Goal: Task Accomplishment & Management: Manage account settings

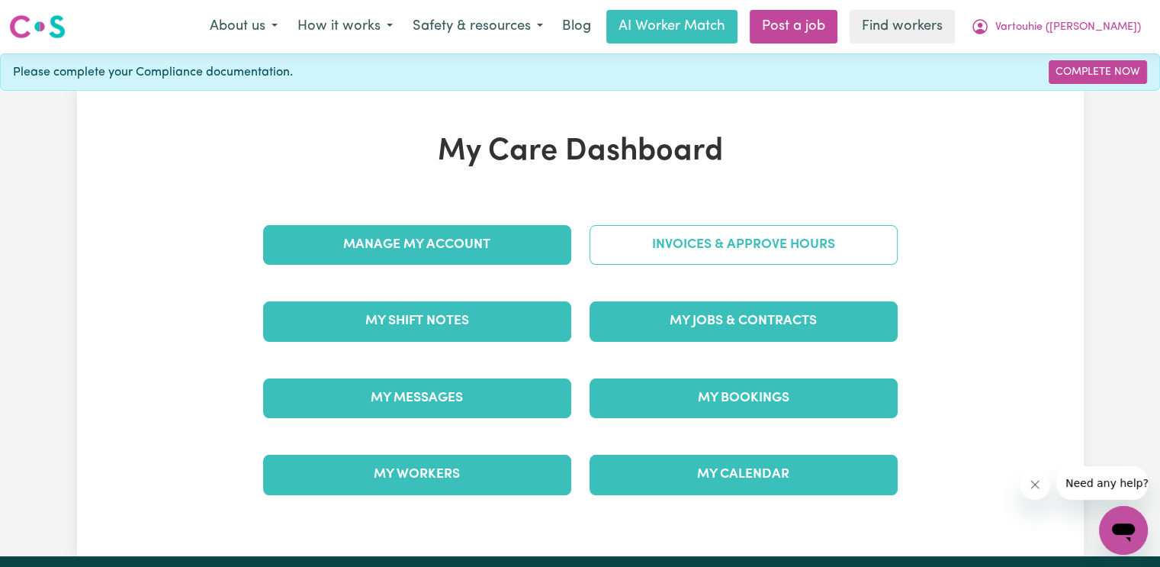
click at [622, 227] on link "Invoices & Approve Hours" at bounding box center [744, 245] width 308 height 40
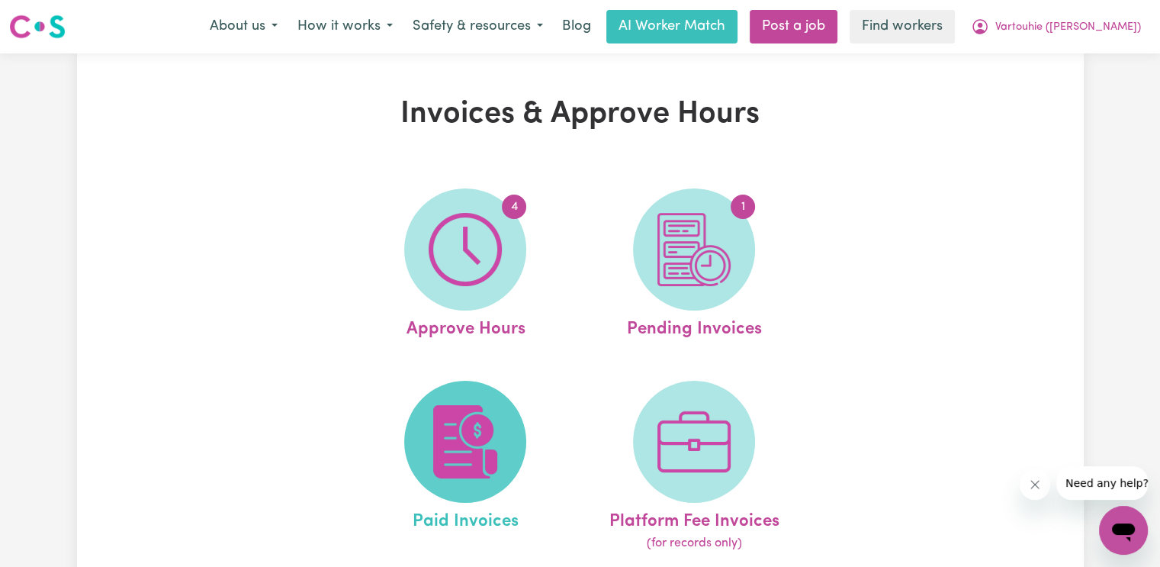
click at [448, 435] on img at bounding box center [465, 441] width 73 height 73
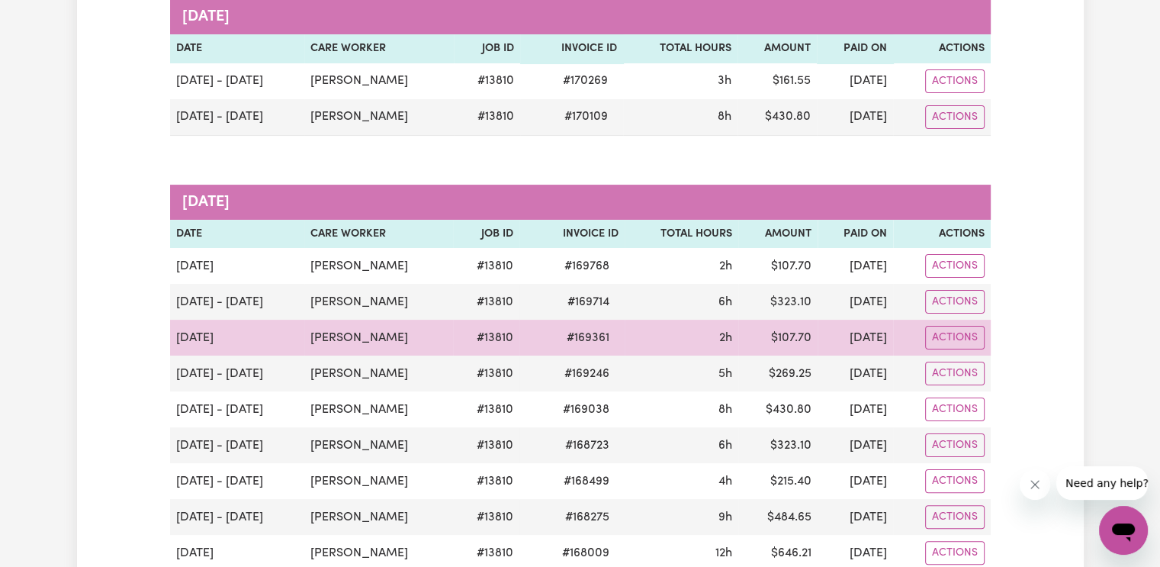
scroll to position [534, 0]
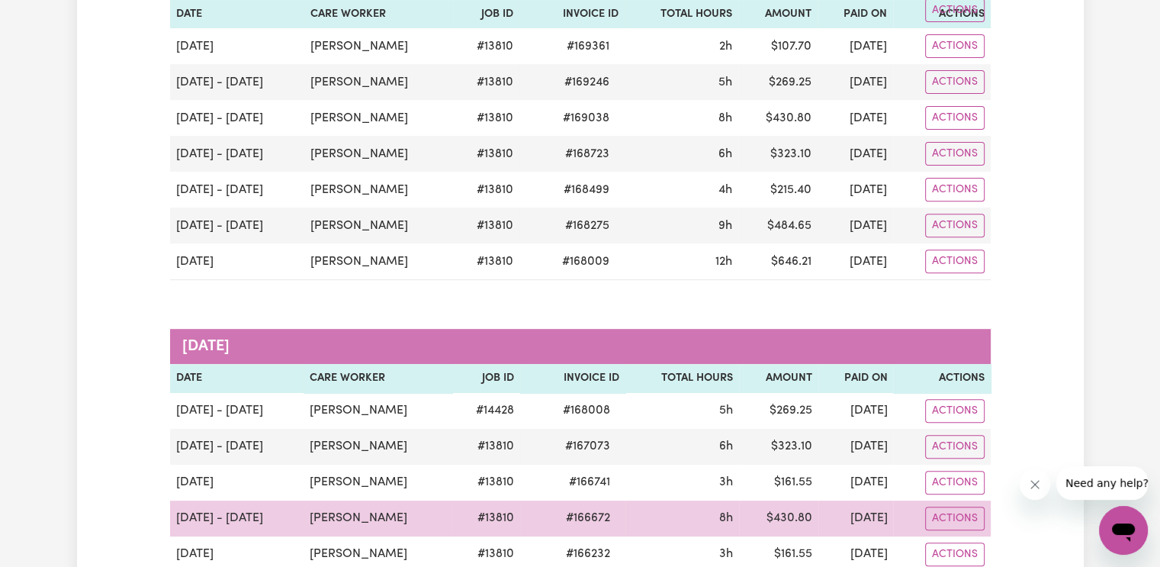
click at [599, 518] on span "# 166672" at bounding box center [588, 518] width 63 height 18
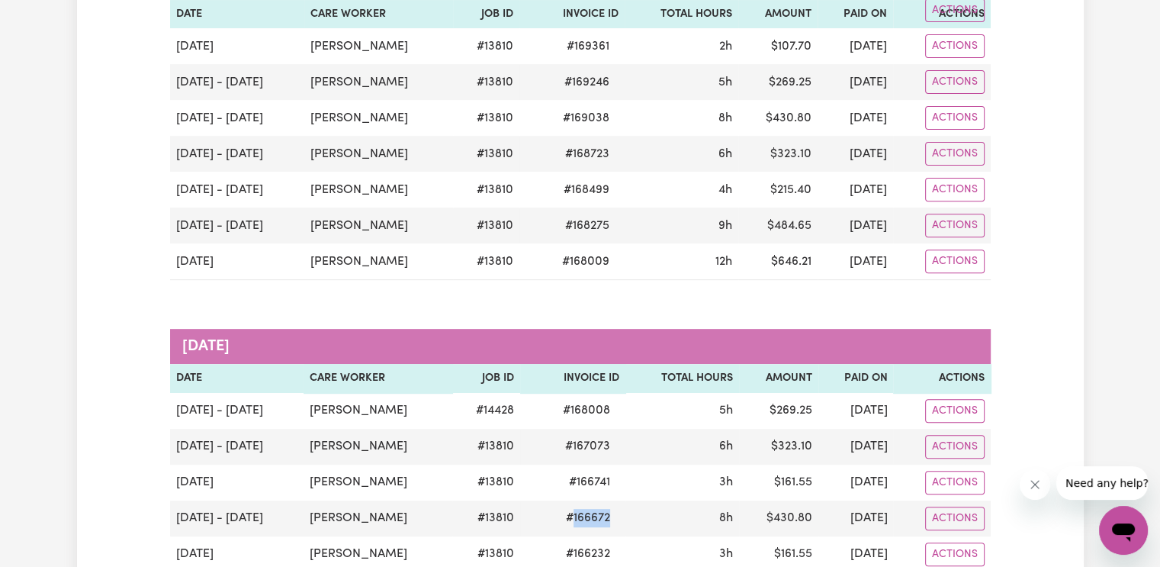
copy span "166672"
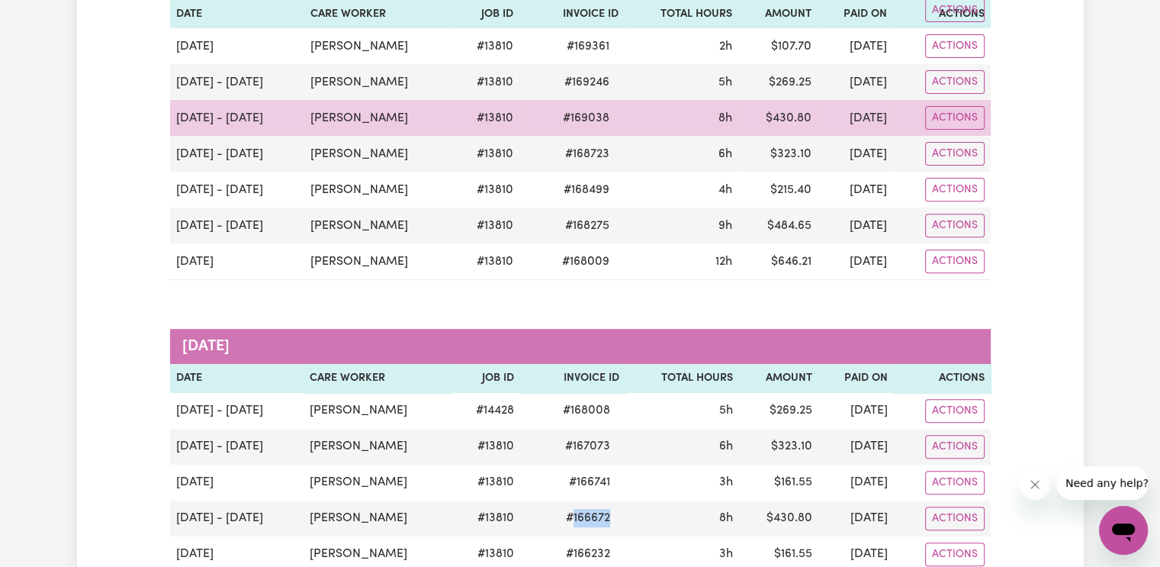
click at [592, 117] on span "# 169038" at bounding box center [586, 118] width 65 height 18
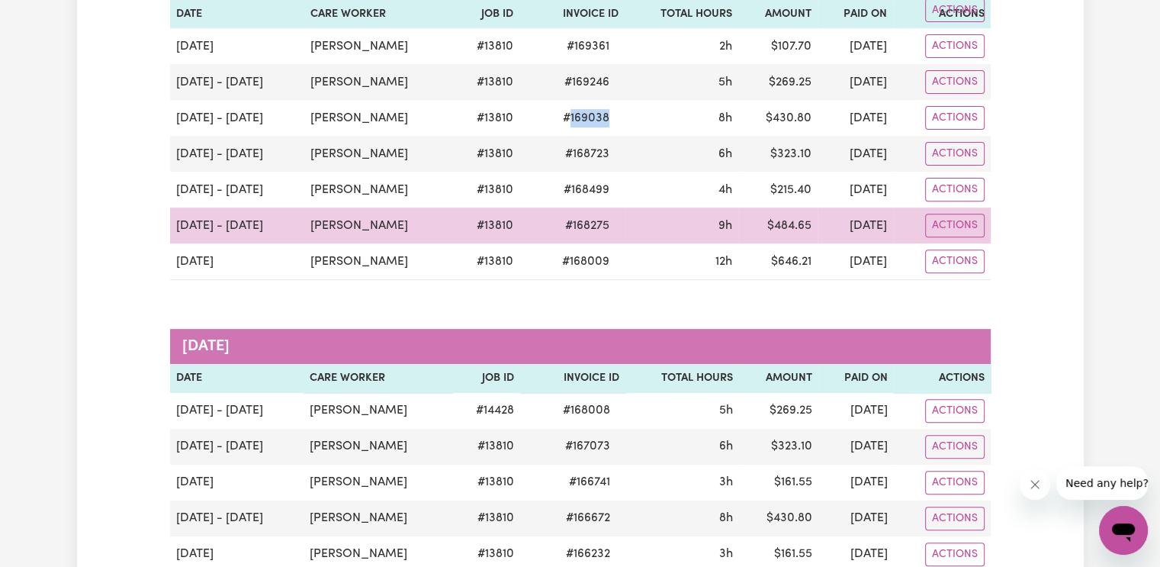
copy span "169038"
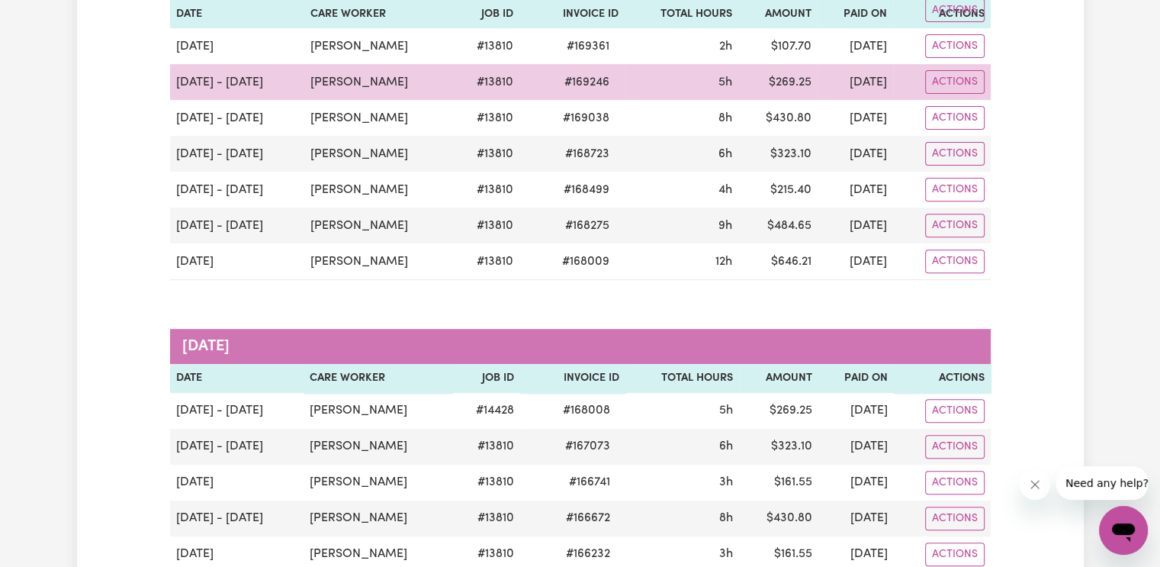
click at [595, 77] on span "# 169246" at bounding box center [586, 82] width 63 height 18
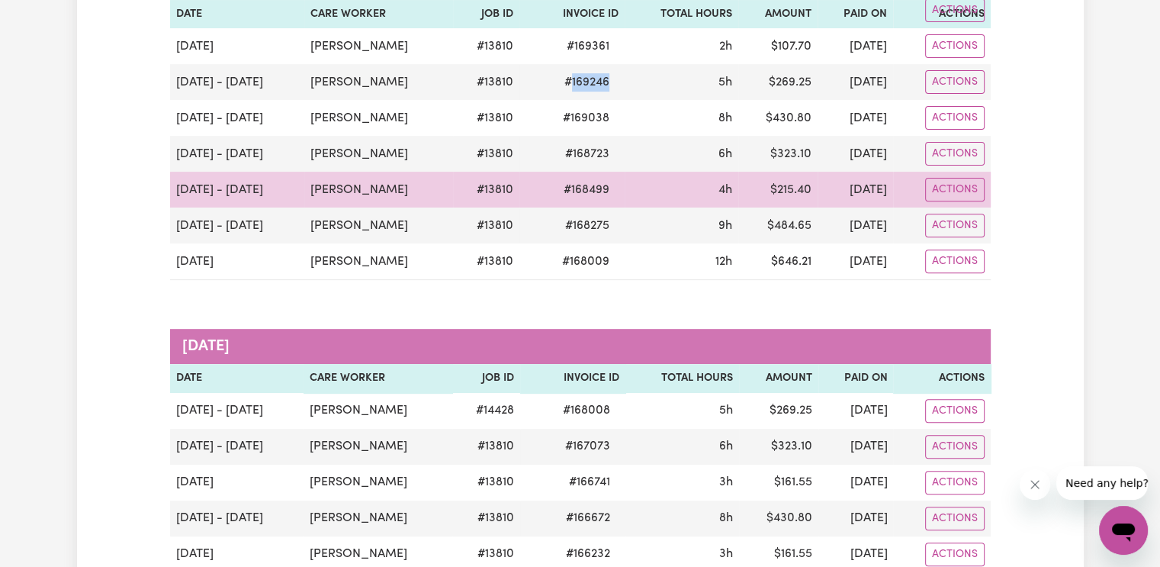
copy span "169246"
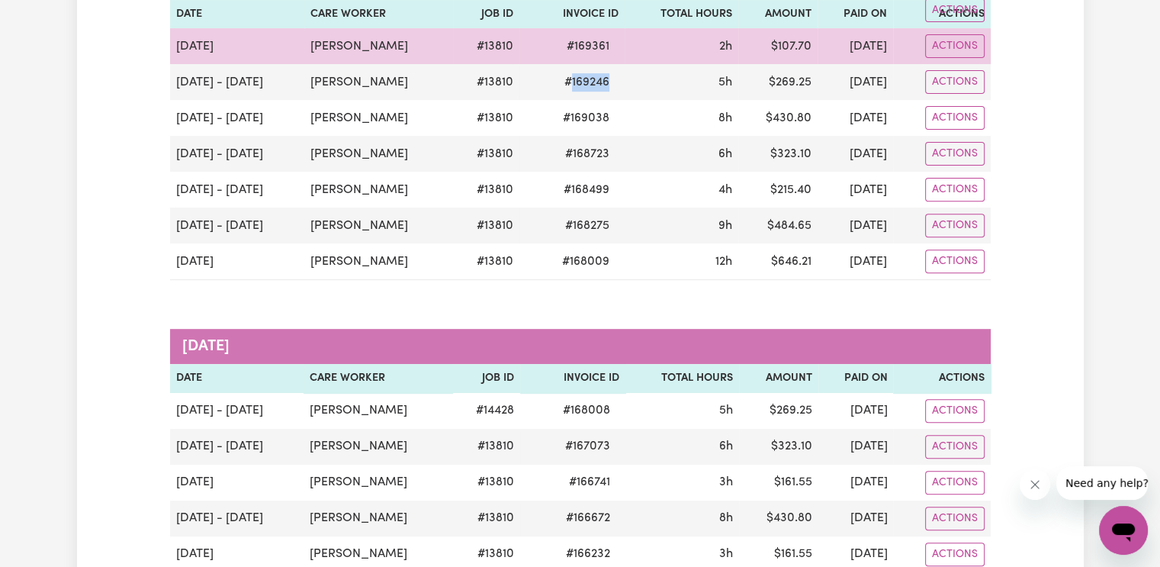
click at [578, 48] on span "# 169361" at bounding box center [588, 46] width 61 height 18
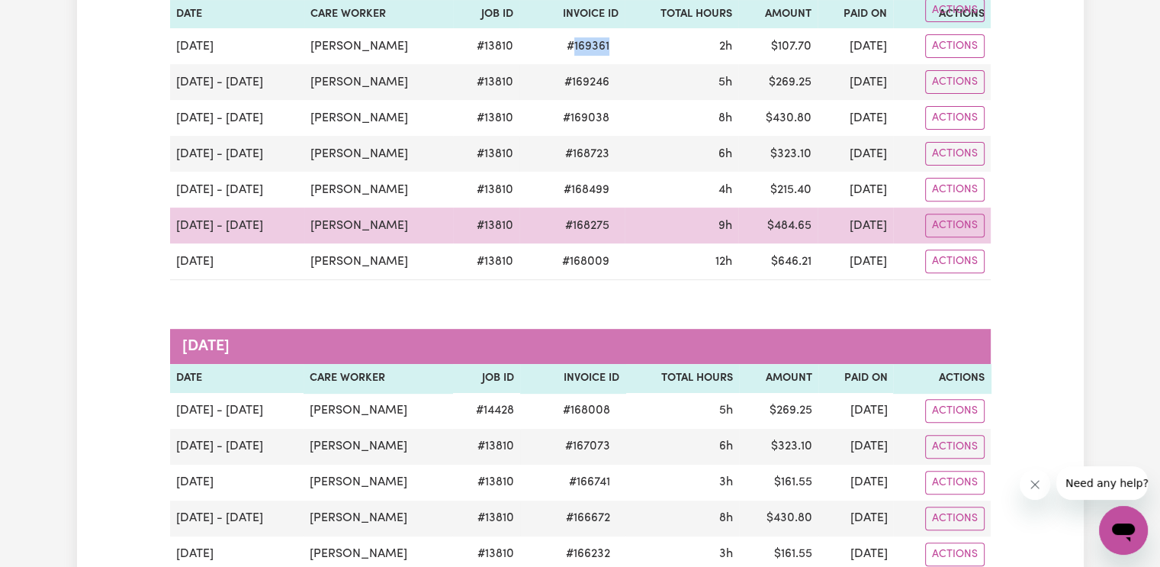
copy span "169361"
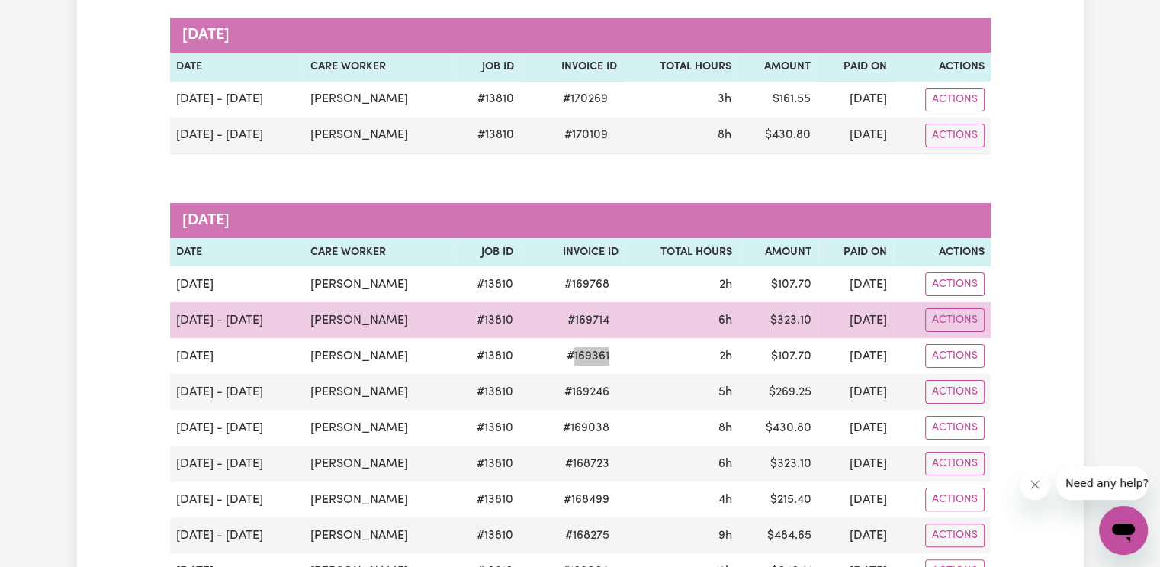
scroll to position [0, 0]
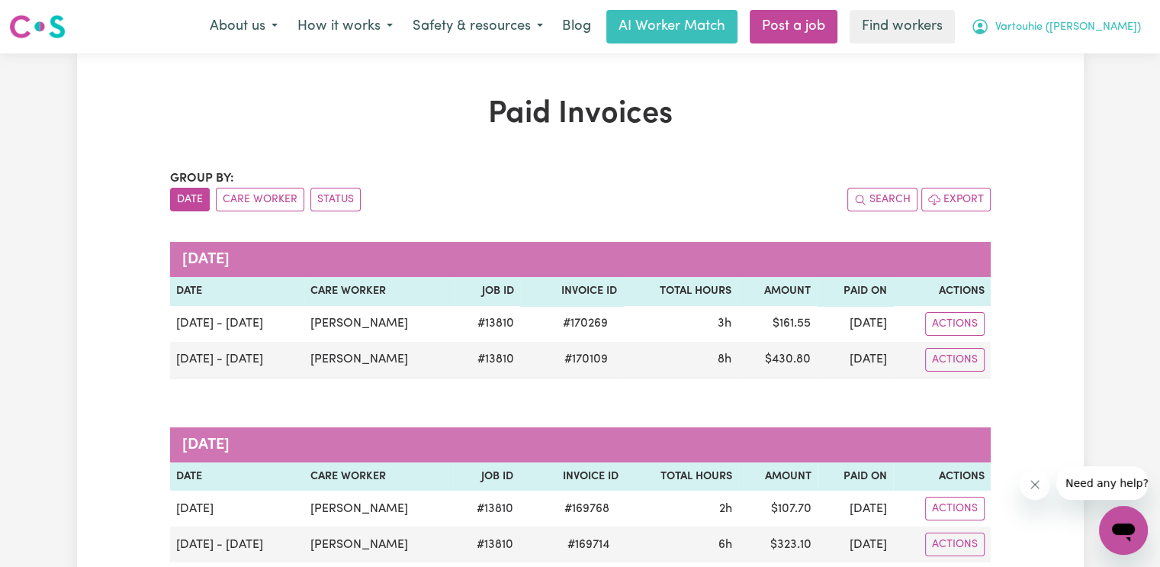
click at [1071, 33] on span "Vartouhie ([PERSON_NAME])" at bounding box center [1068, 27] width 146 height 17
drag, startPoint x: 1093, startPoint y: 26, endPoint x: 1065, endPoint y: 88, distance: 67.9
click at [1065, 43] on div "Vartouhie ([PERSON_NAME]) My Dashboard Logout" at bounding box center [1056, 27] width 190 height 32
click at [1065, 88] on link "Logout" at bounding box center [1090, 87] width 121 height 29
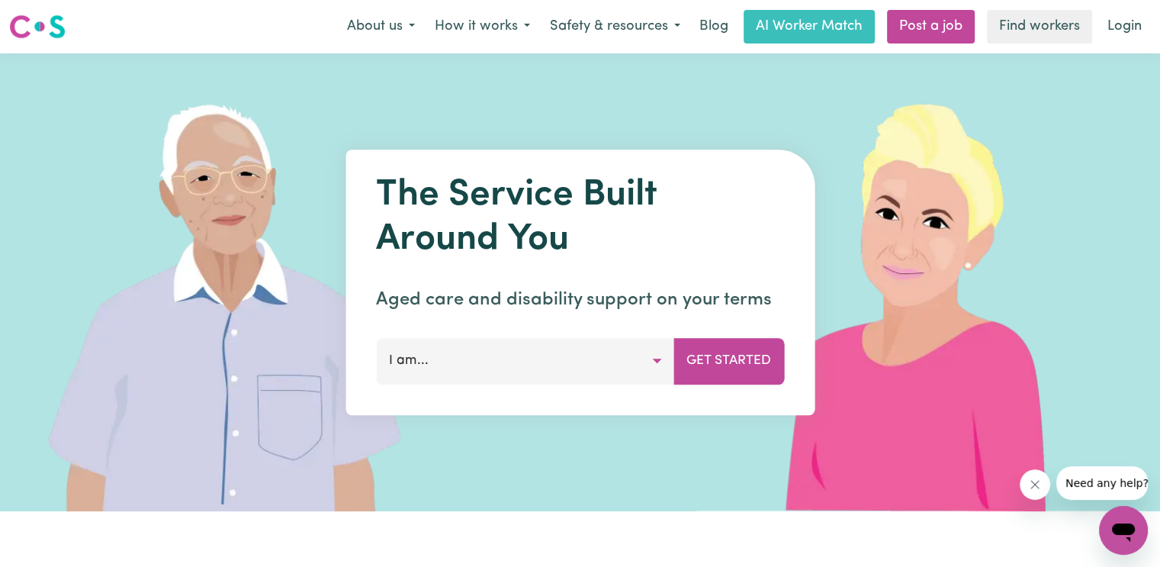
click at [1094, 24] on div "About us How it works Safety & resources Blog AI Worker Match Post a job Find w…" at bounding box center [744, 27] width 814 height 34
click at [1104, 23] on link "Login" at bounding box center [1124, 27] width 53 height 34
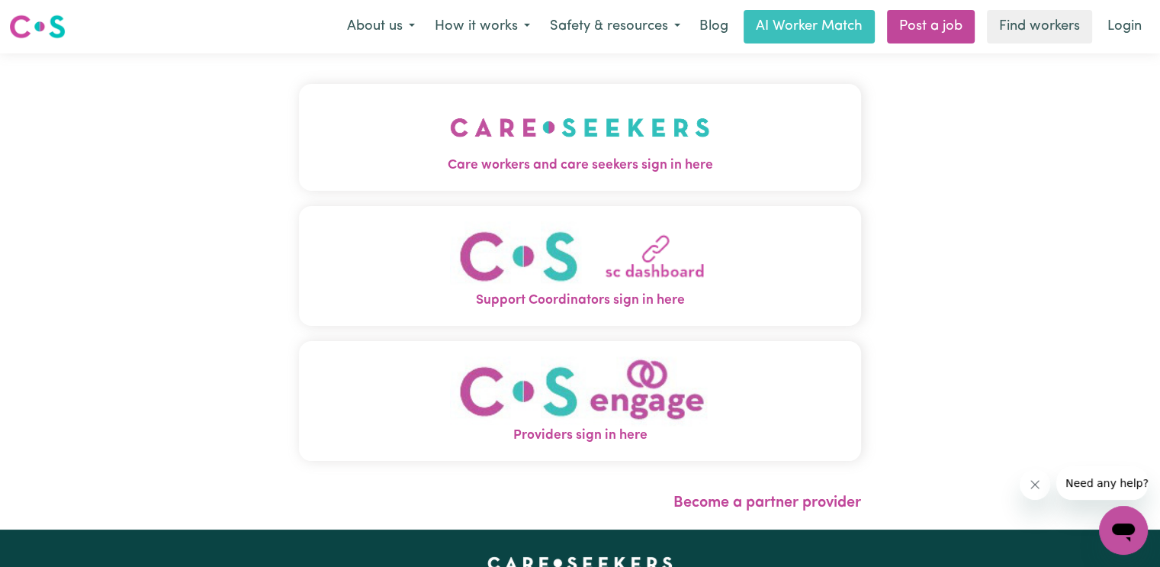
click at [450, 152] on img "Care workers and care seekers sign in here" at bounding box center [580, 127] width 260 height 56
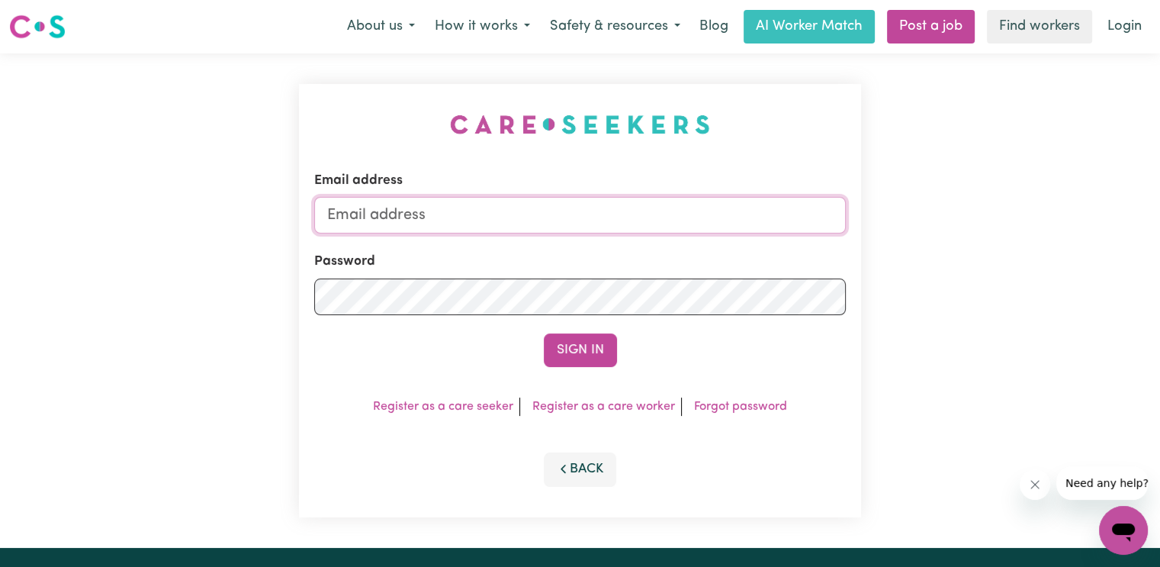
drag, startPoint x: 375, startPoint y: 220, endPoint x: 391, endPoint y: 214, distance: 17.4
click at [375, 220] on input "Email address" at bounding box center [580, 215] width 532 height 37
paste input "[PERSON_NAME]"
type input "[EMAIL_ADDRESS][DOMAIN_NAME]"
click at [544, 333] on button "Sign In" at bounding box center [580, 350] width 73 height 34
